Goal: Task Accomplishment & Management: Manage account settings

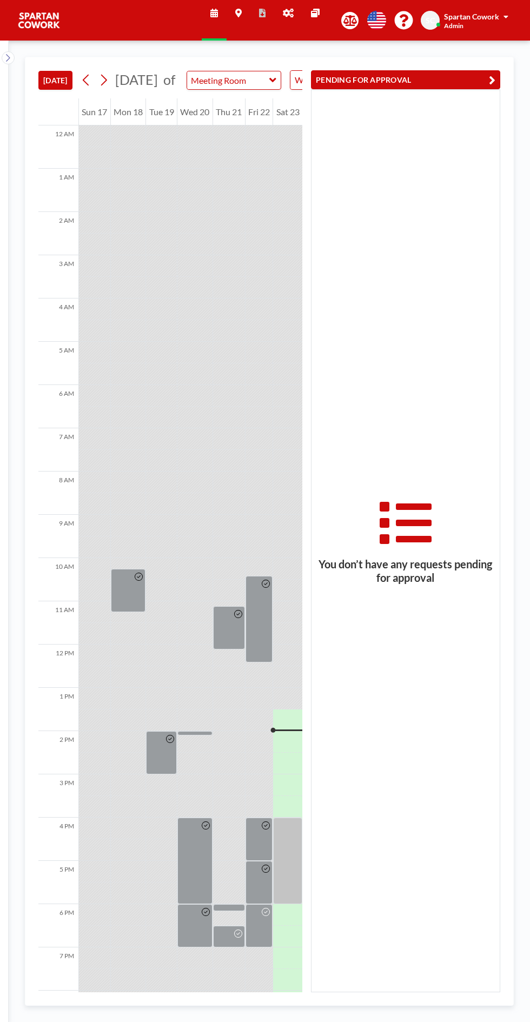
scroll to position [87, 0]
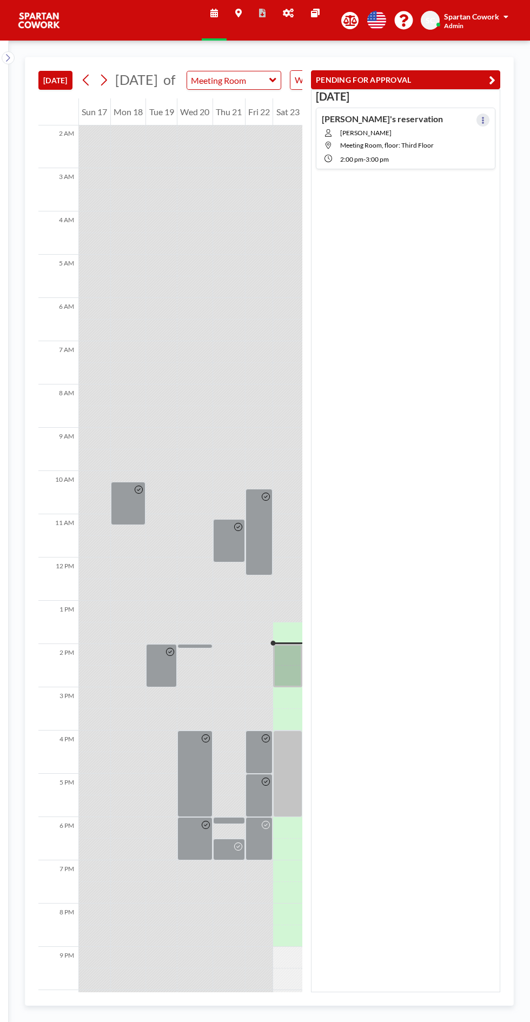
click at [483, 119] on icon at bounding box center [483, 120] width 2 height 7
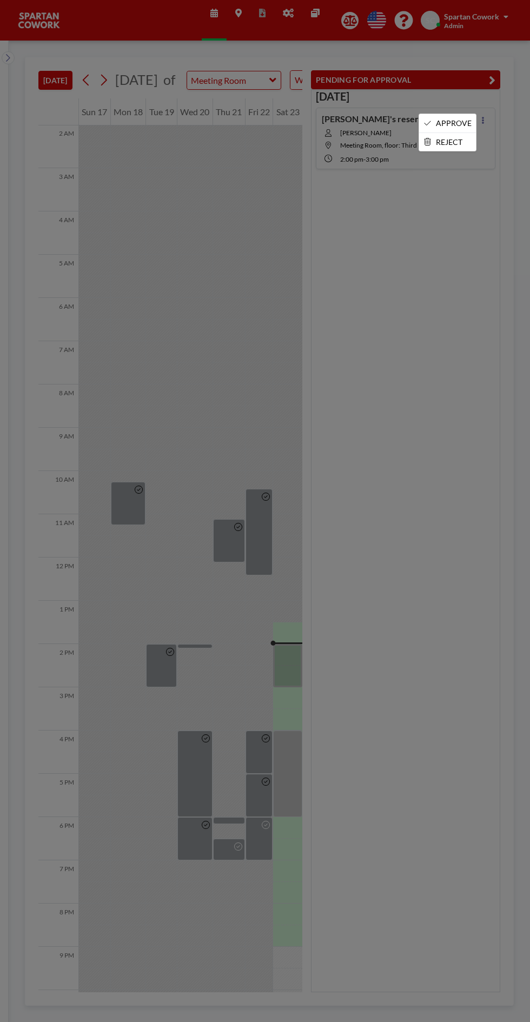
click at [439, 120] on li "APPROVE" at bounding box center [447, 123] width 57 height 18
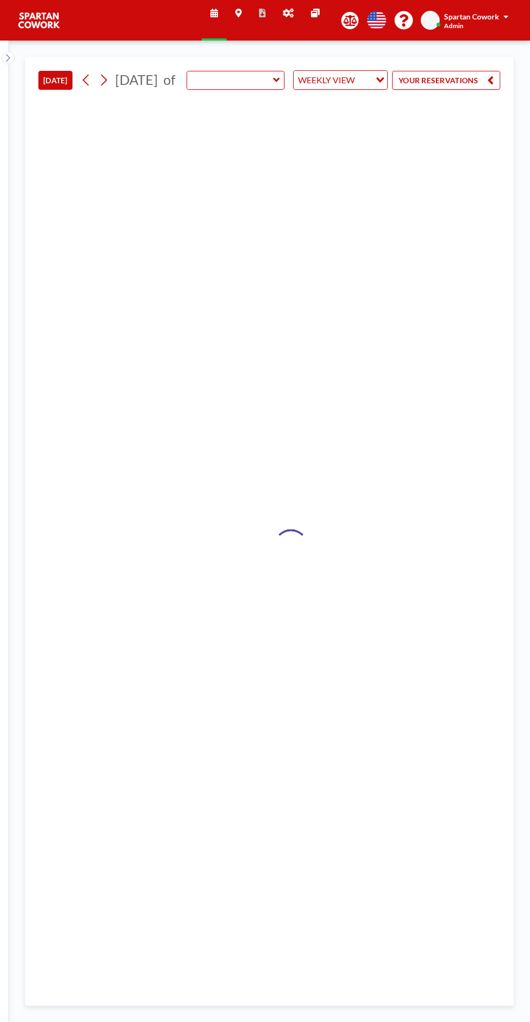
type input "Meeting Room"
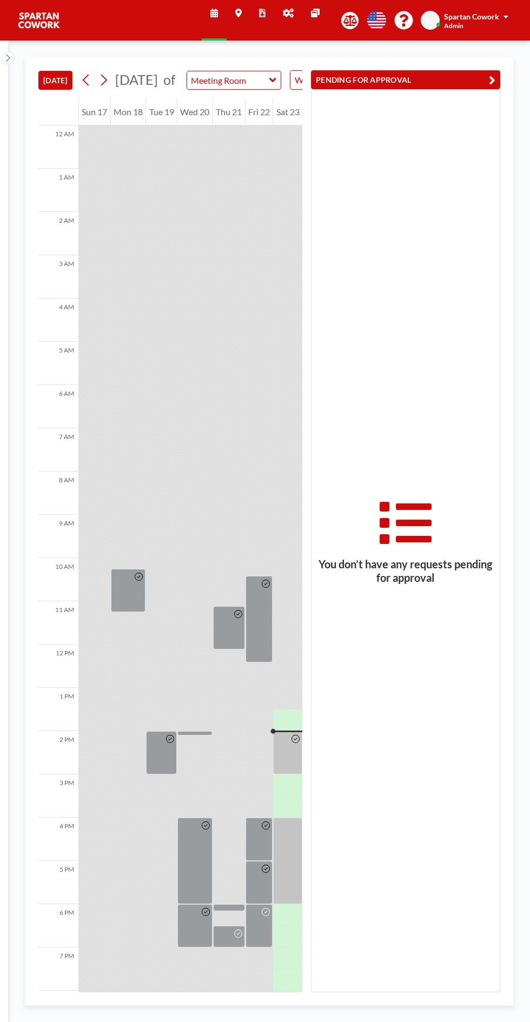
scroll to position [87, 0]
